Goal: Task Accomplishment & Management: Manage account settings

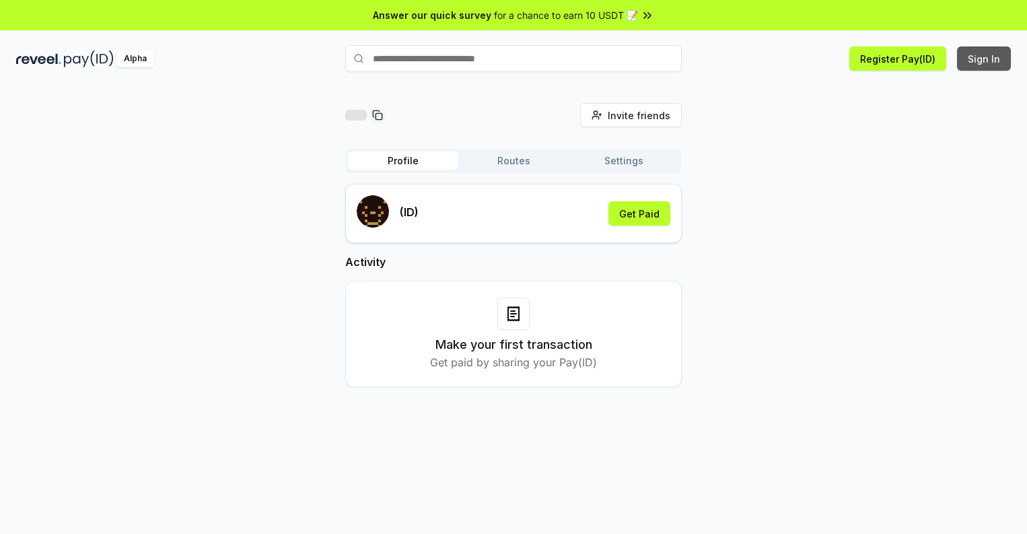
click at [984, 59] on button "Sign In" at bounding box center [984, 58] width 54 height 24
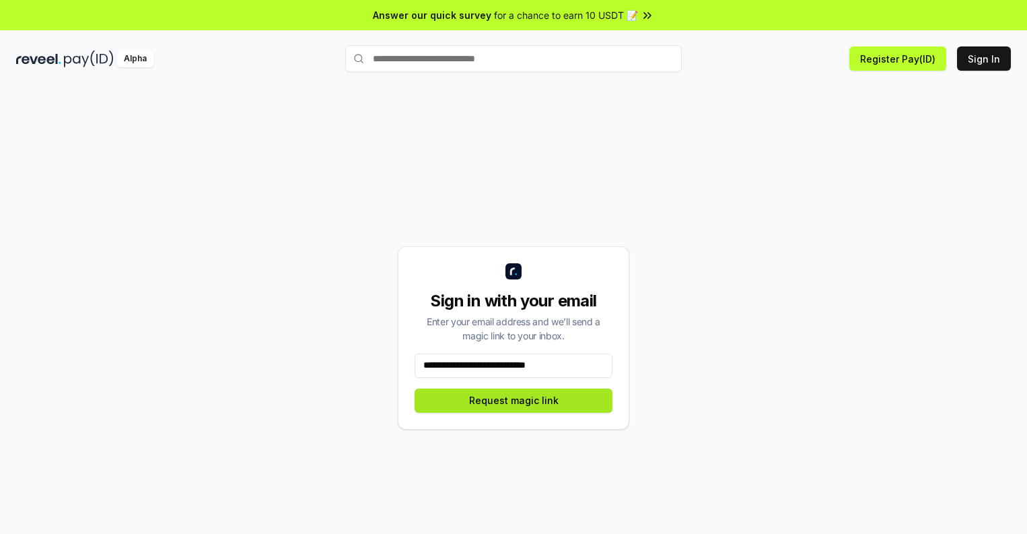
type input "**********"
click at [513, 400] on button "Request magic link" at bounding box center [513, 400] width 198 height 24
